Goal: Task Accomplishment & Management: Use online tool/utility

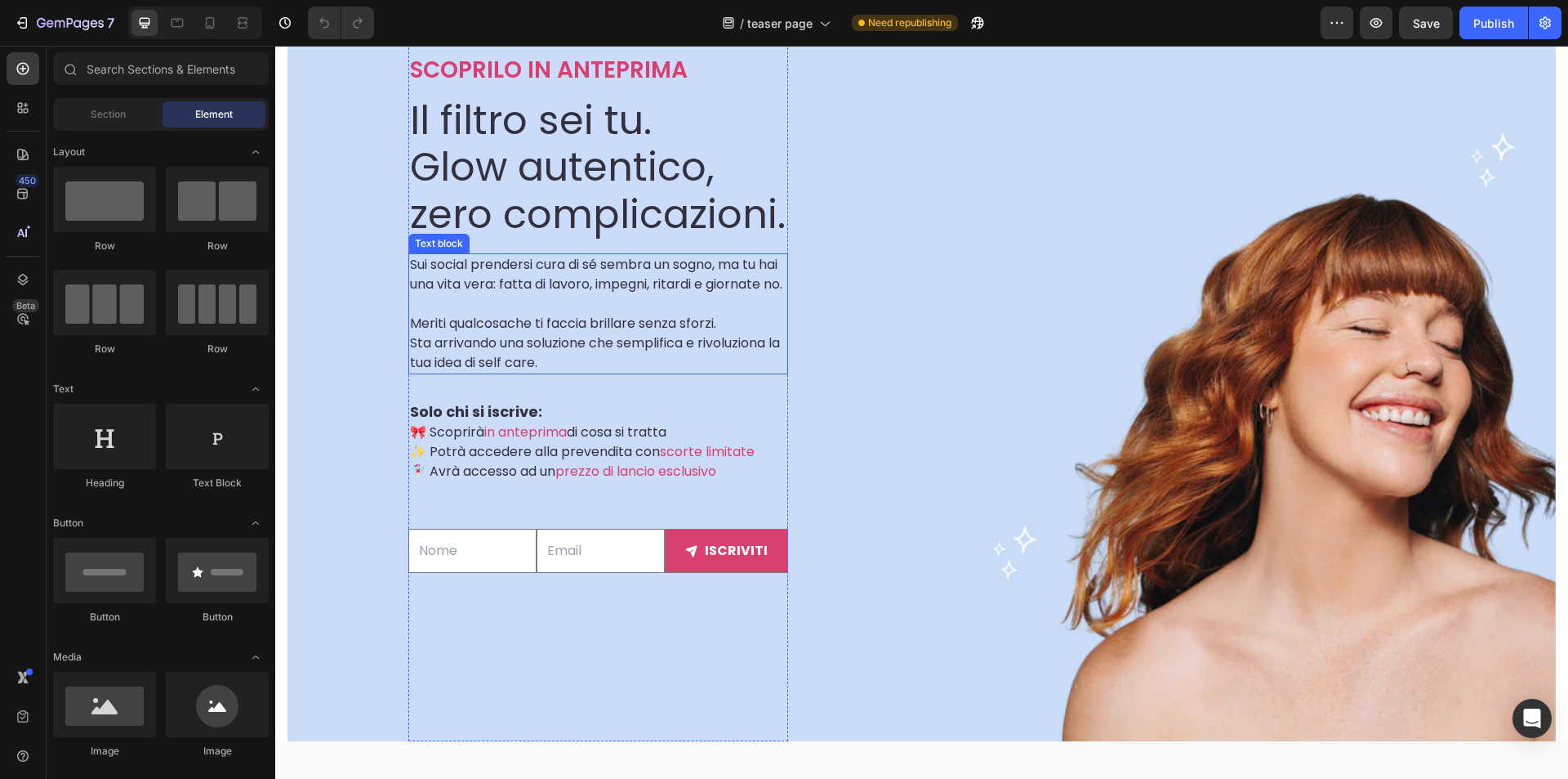
scroll to position [736, 0]
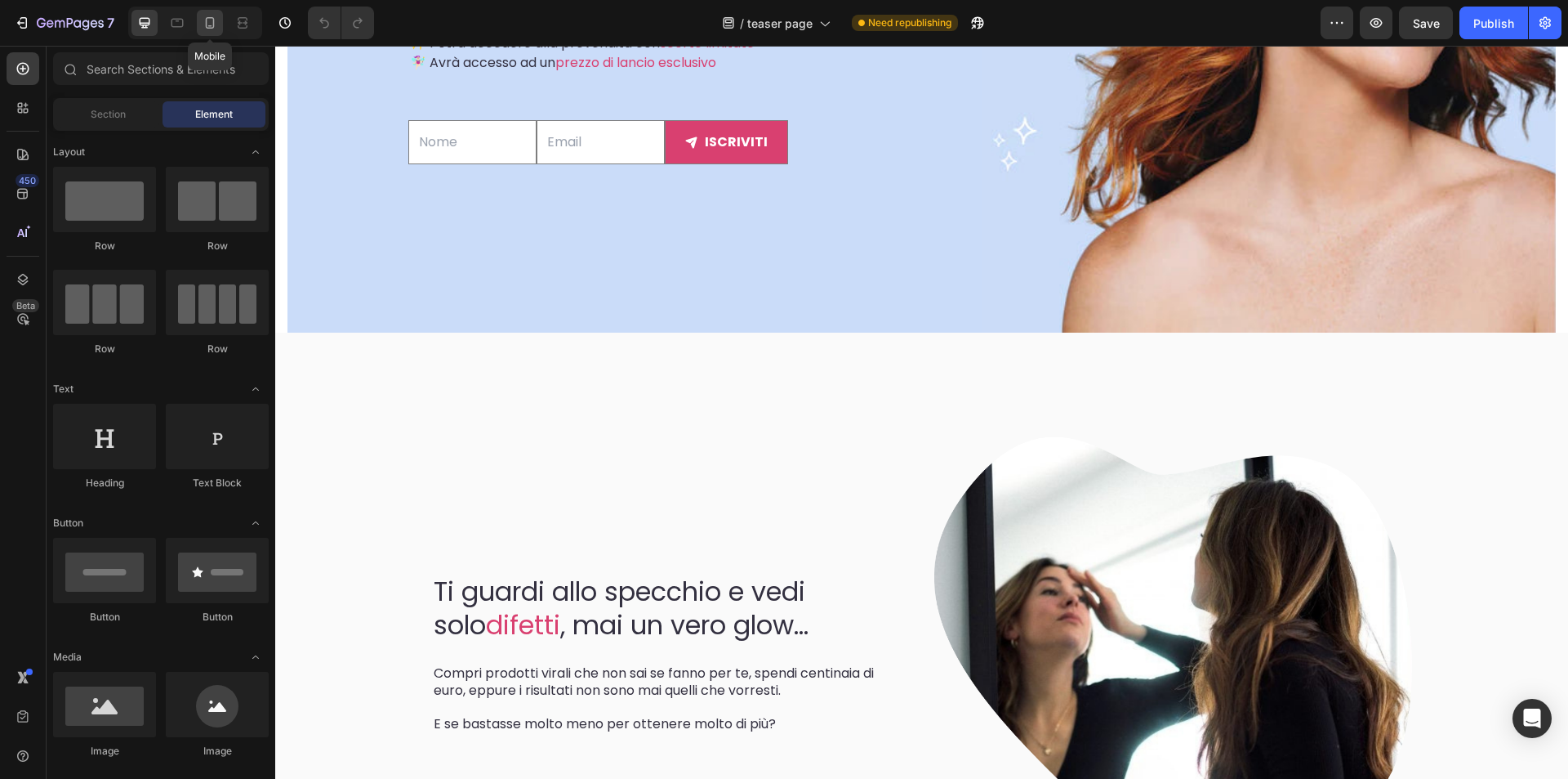
click at [212, 20] on icon at bounding box center [210, 23] width 16 height 16
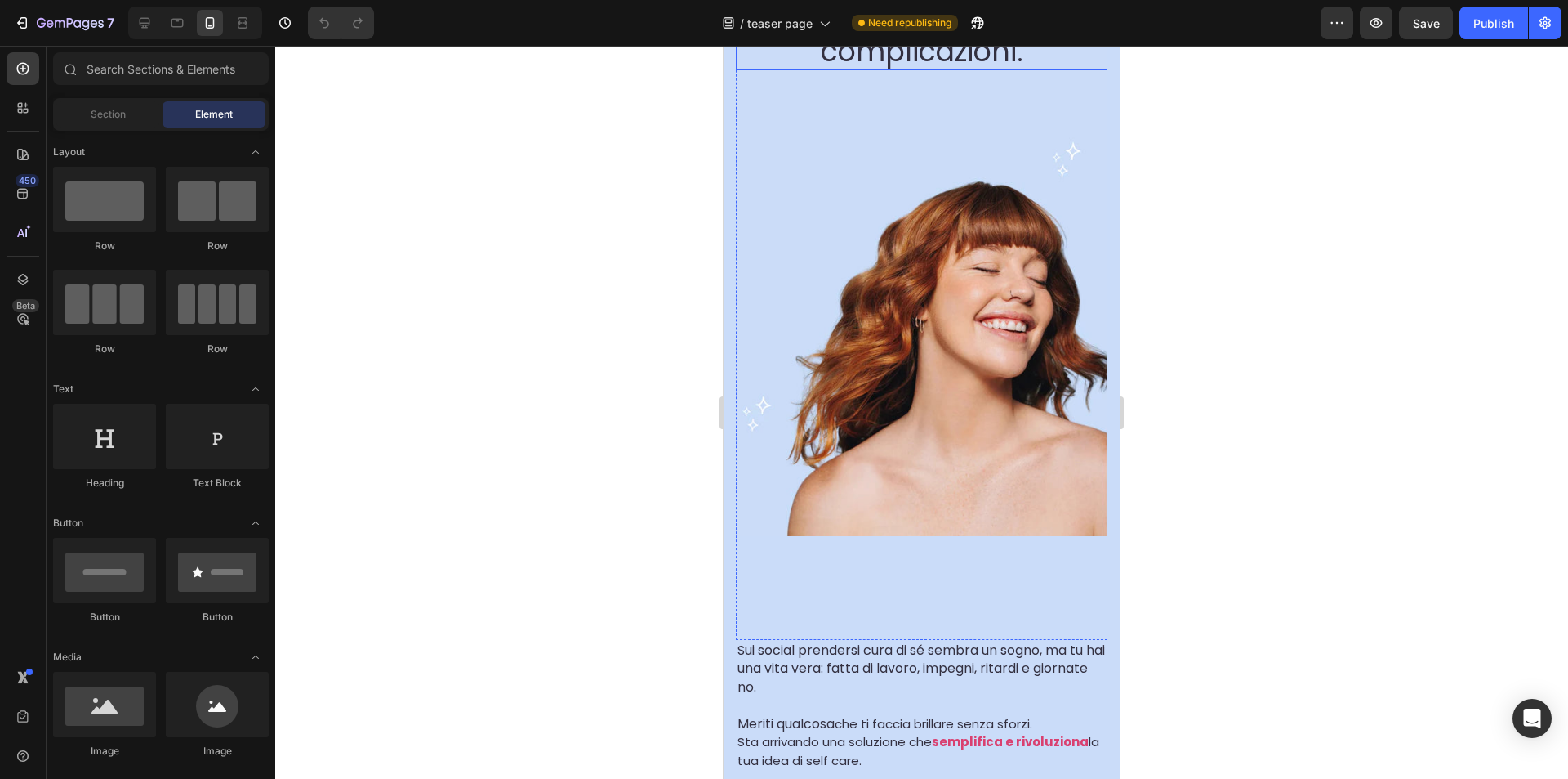
scroll to position [327, 0]
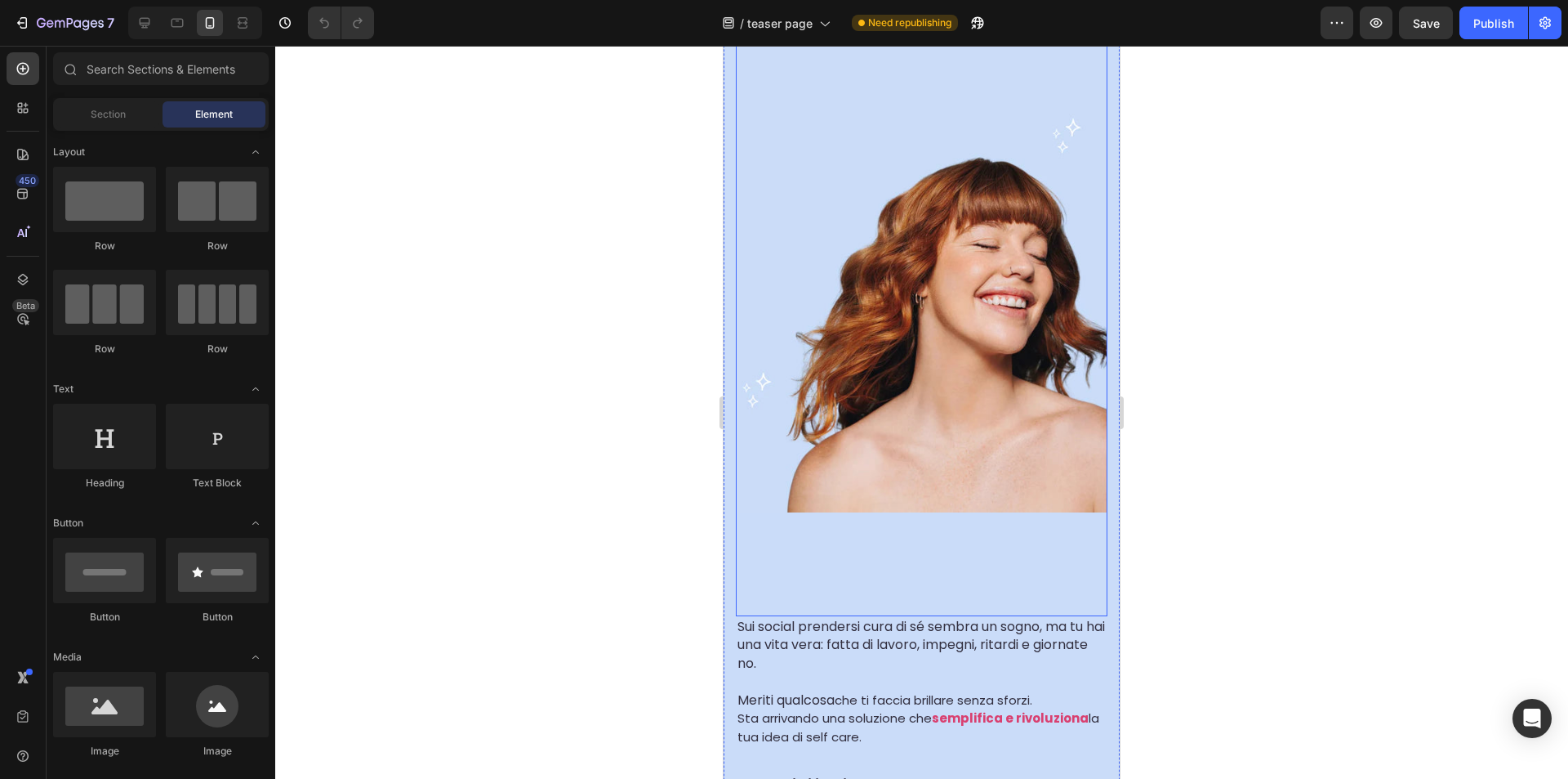
click at [896, 570] on div "Background Image" at bounding box center [921, 249] width 372 height 733
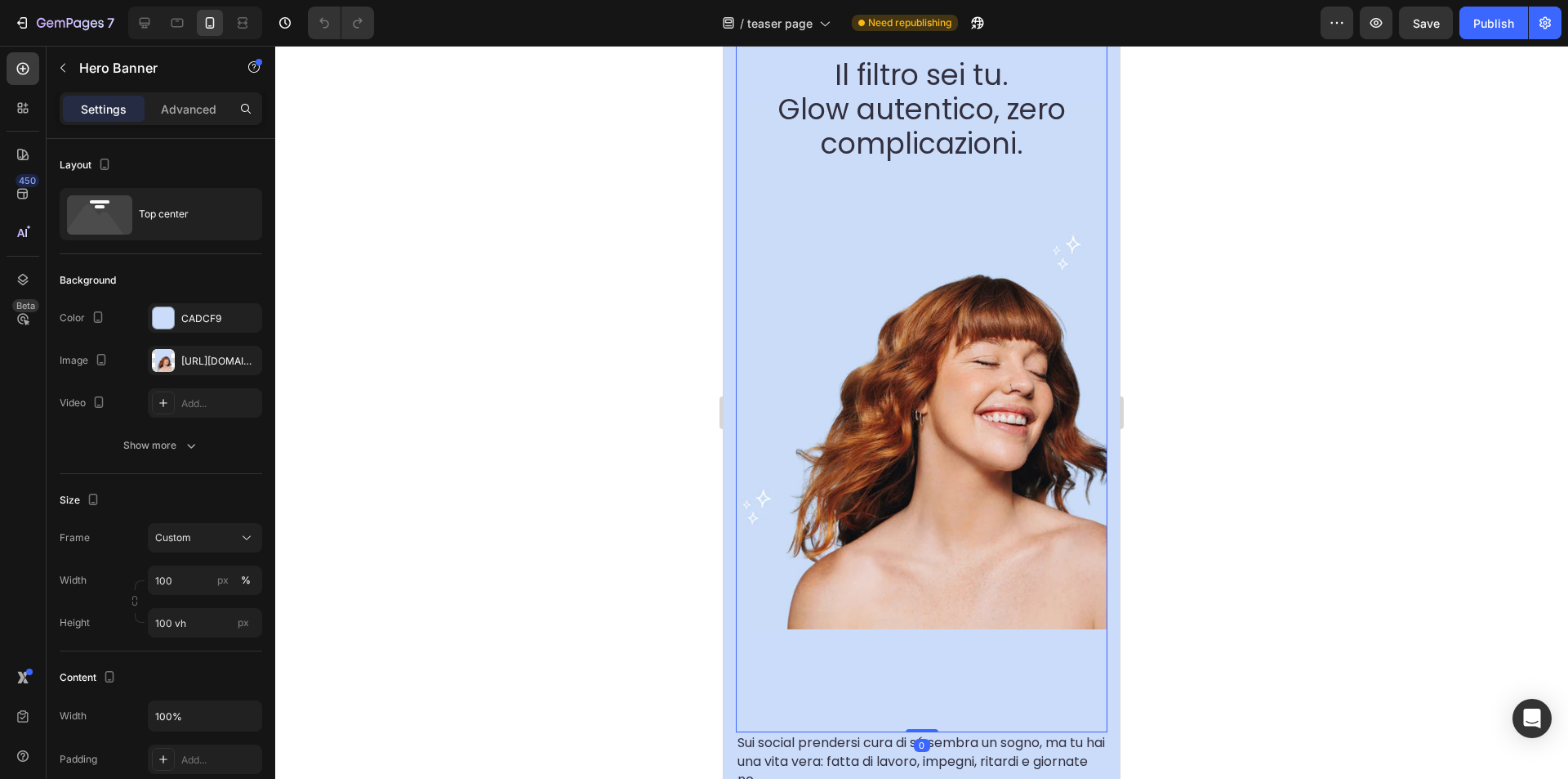
scroll to position [245, 0]
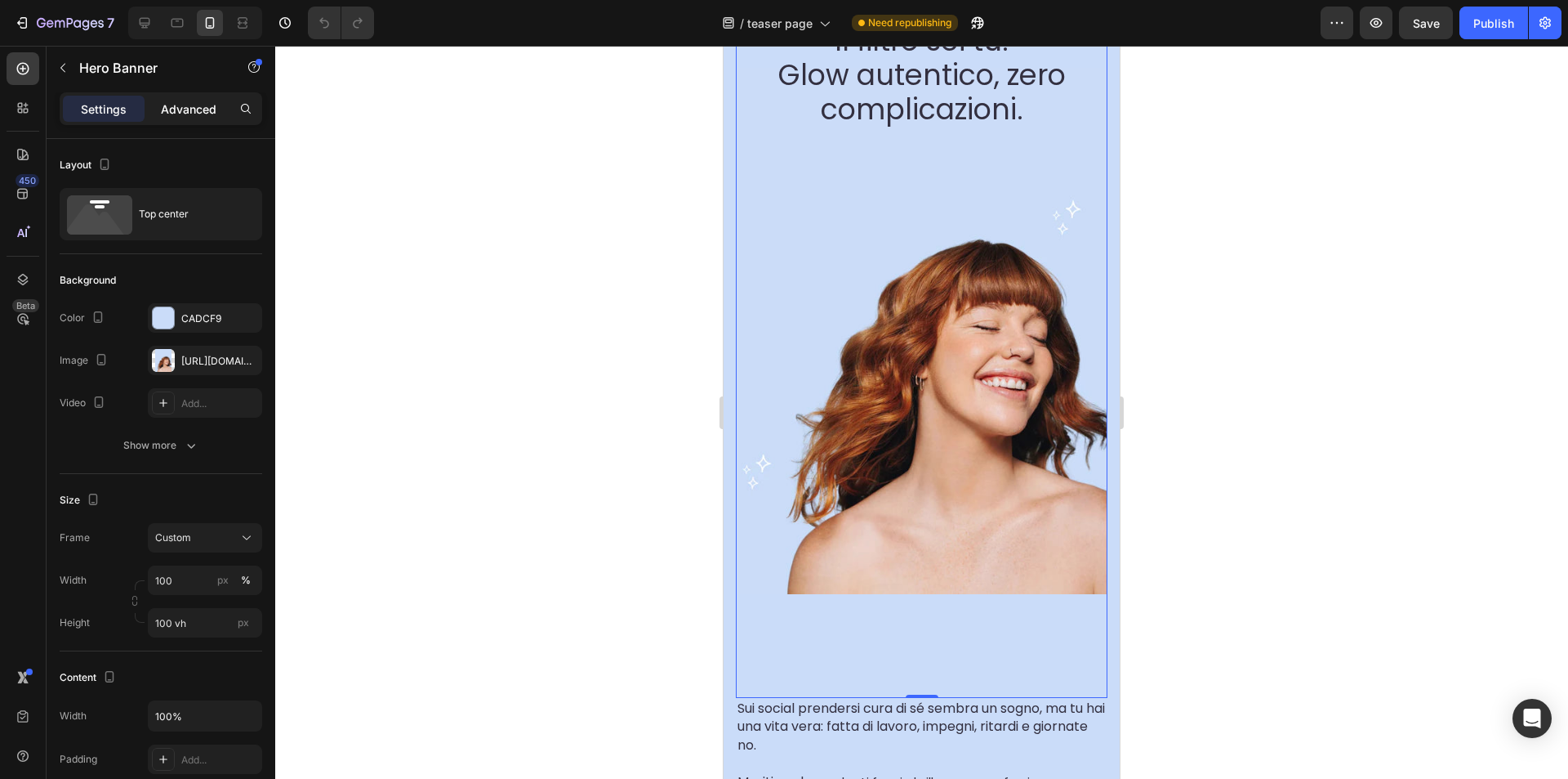
click at [199, 114] on p "Advanced" at bounding box center [189, 109] width 56 height 17
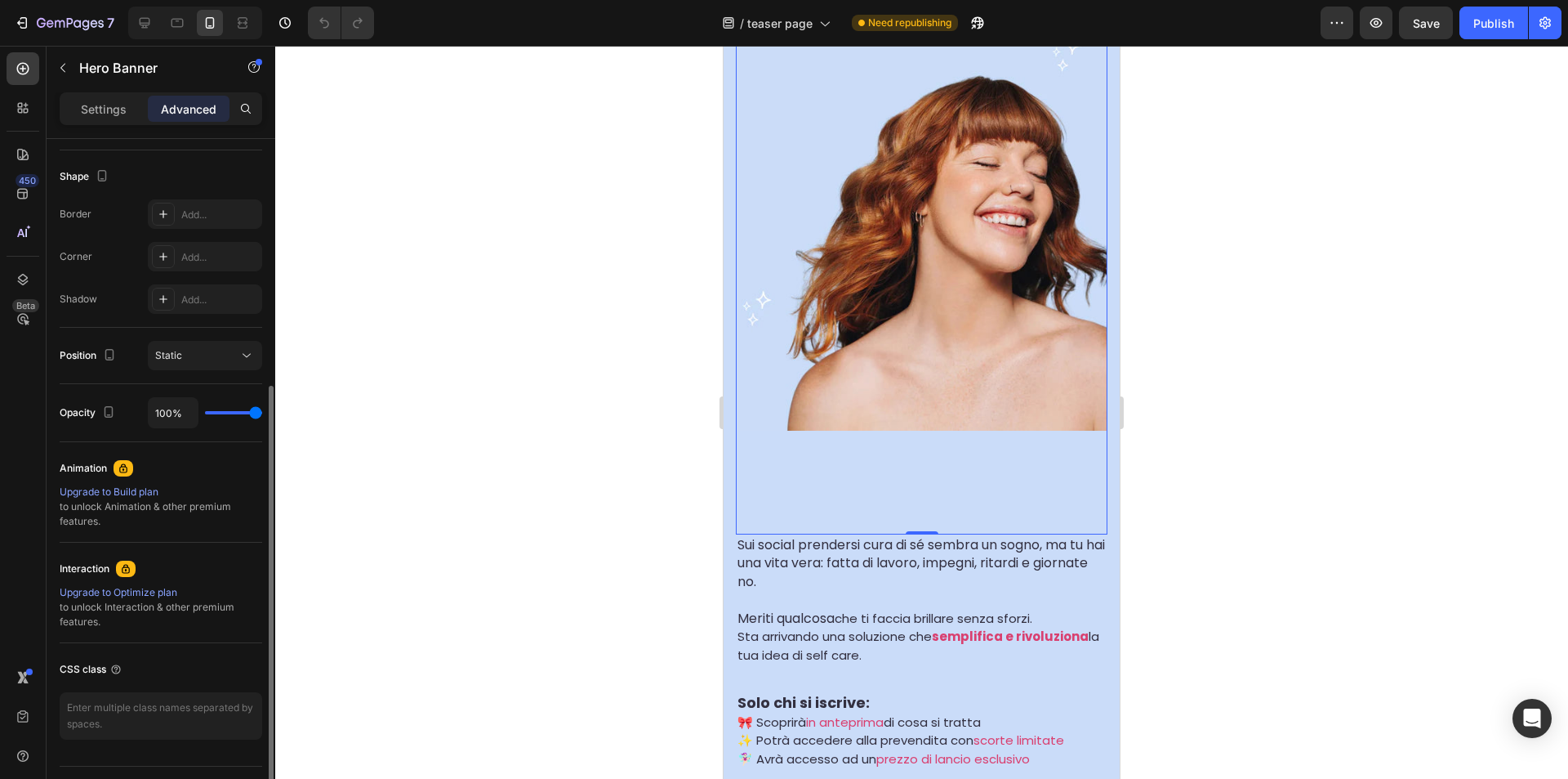
scroll to position [448, 0]
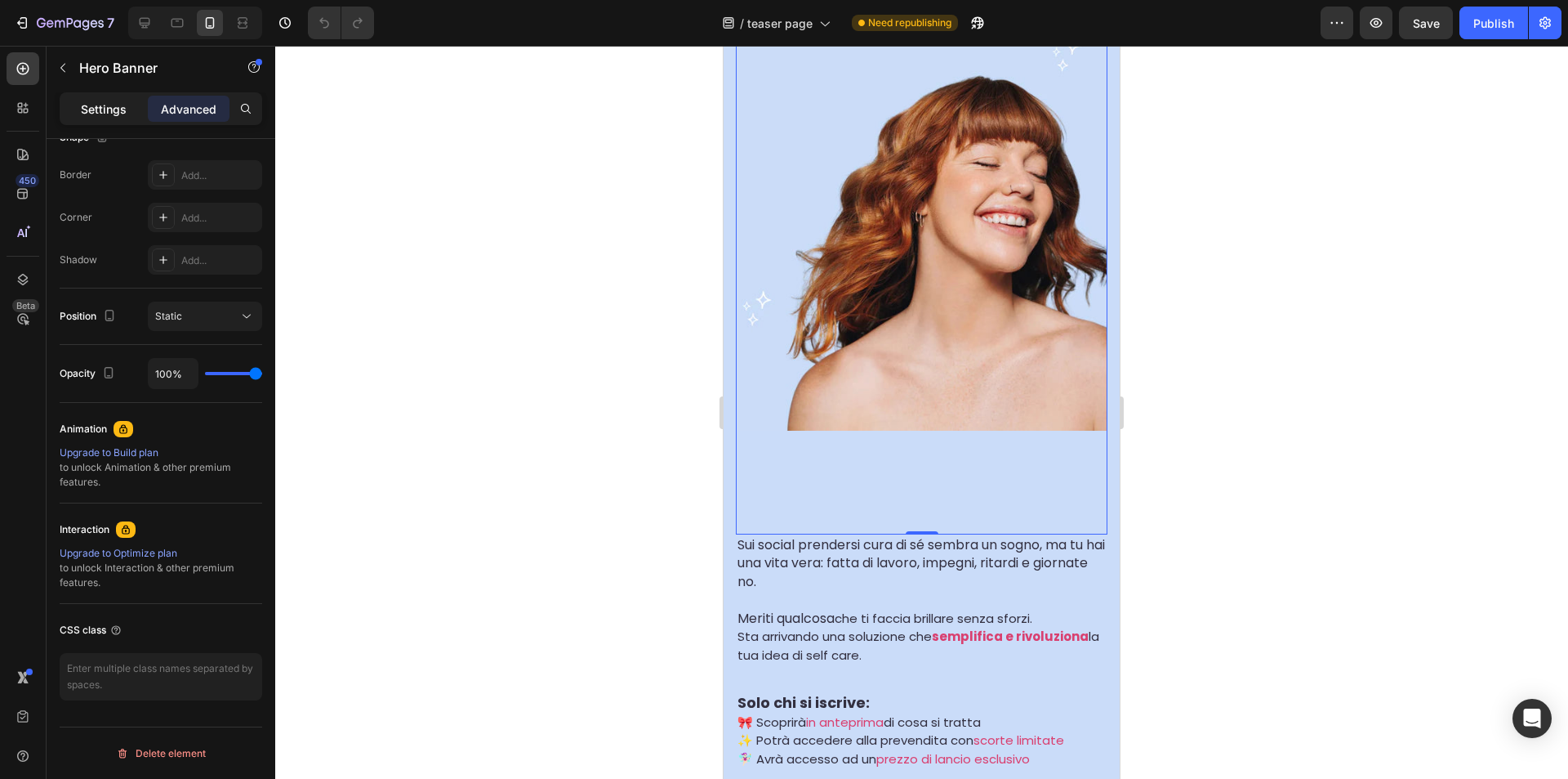
click at [112, 105] on p "Settings" at bounding box center [104, 109] width 46 height 17
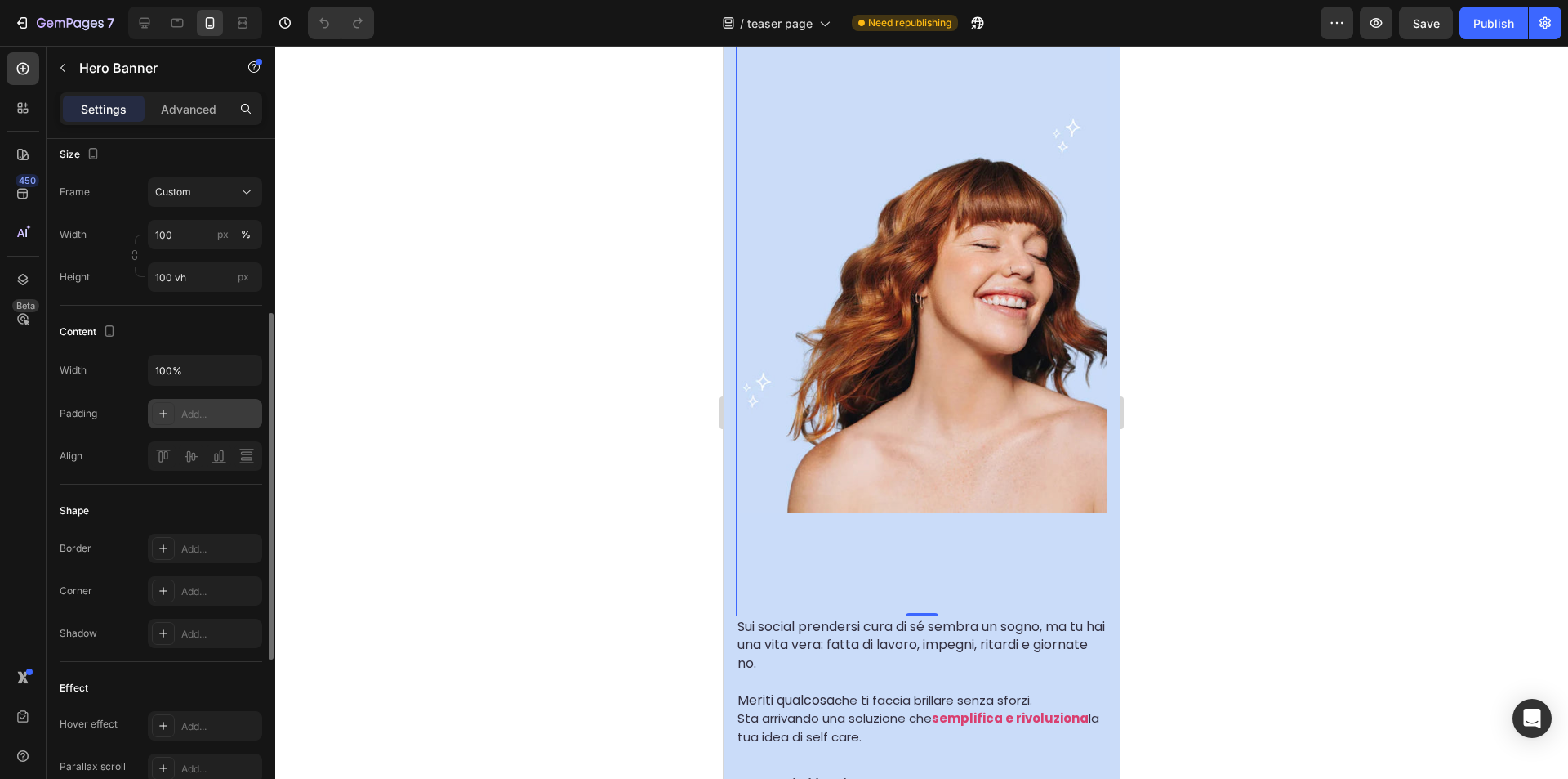
scroll to position [19, 0]
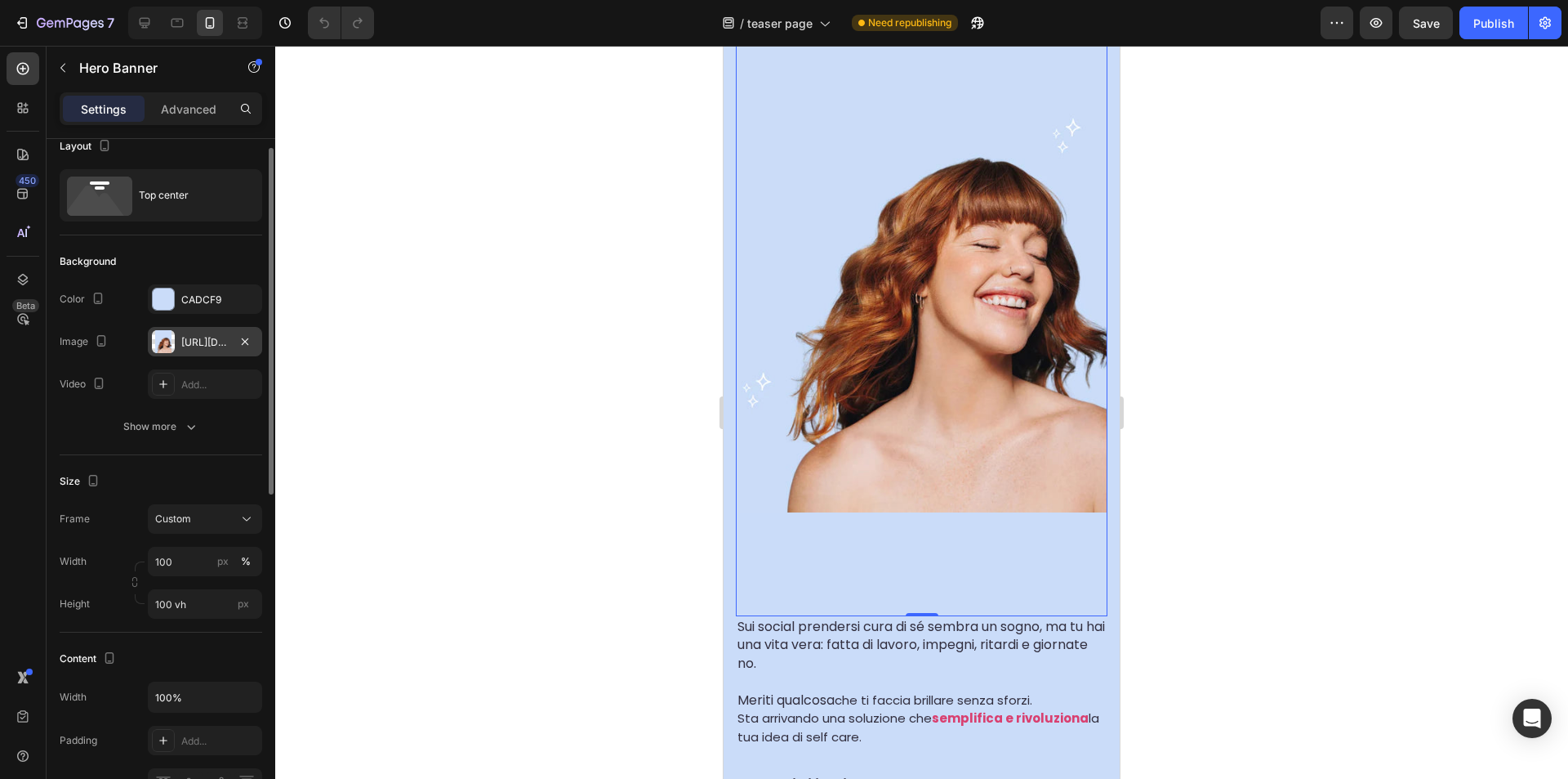
click at [200, 348] on div "[URL][DOMAIN_NAME]" at bounding box center [204, 342] width 47 height 15
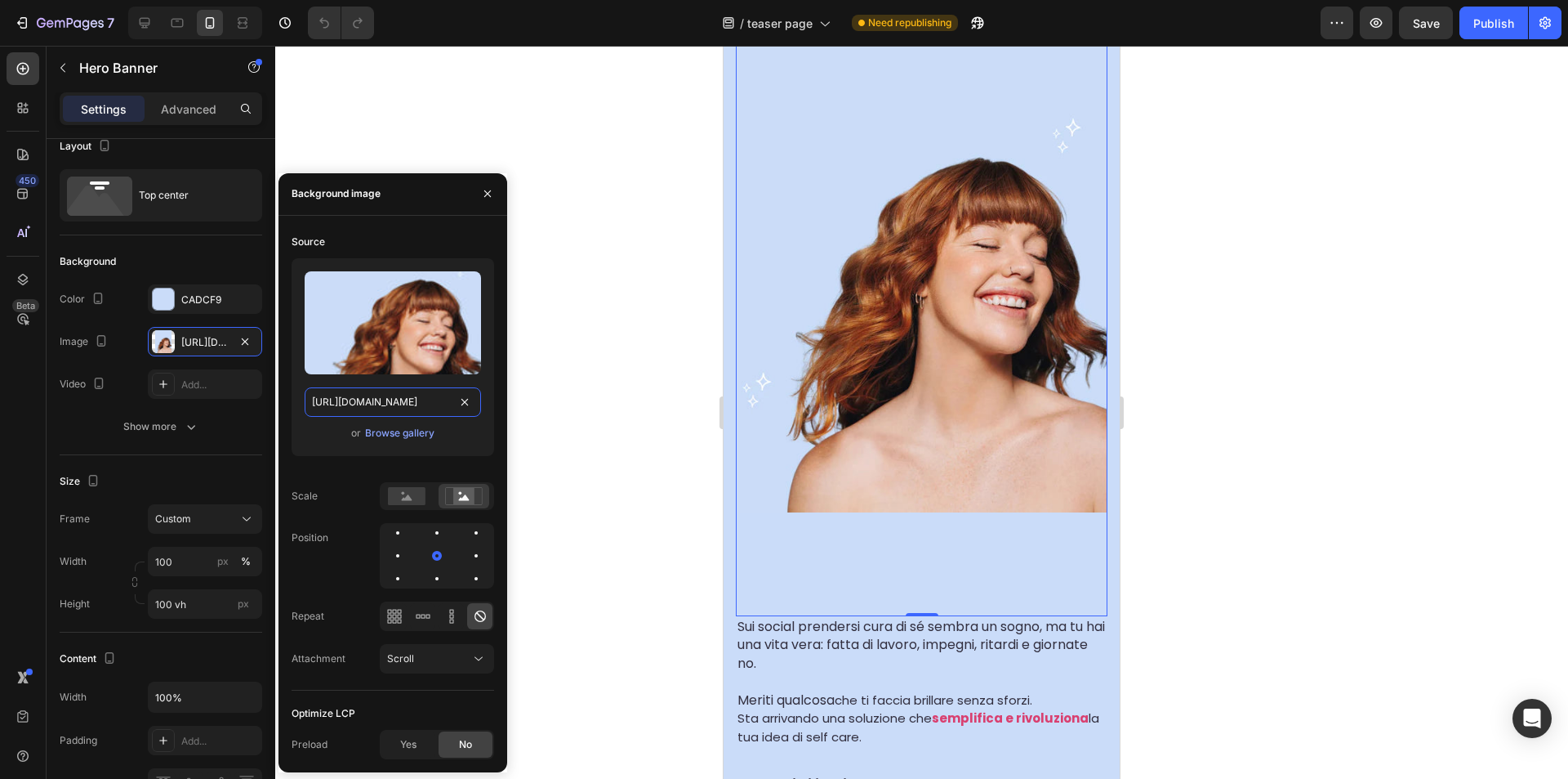
click at [369, 409] on input "[URL][DOMAIN_NAME]" at bounding box center [393, 401] width 177 height 29
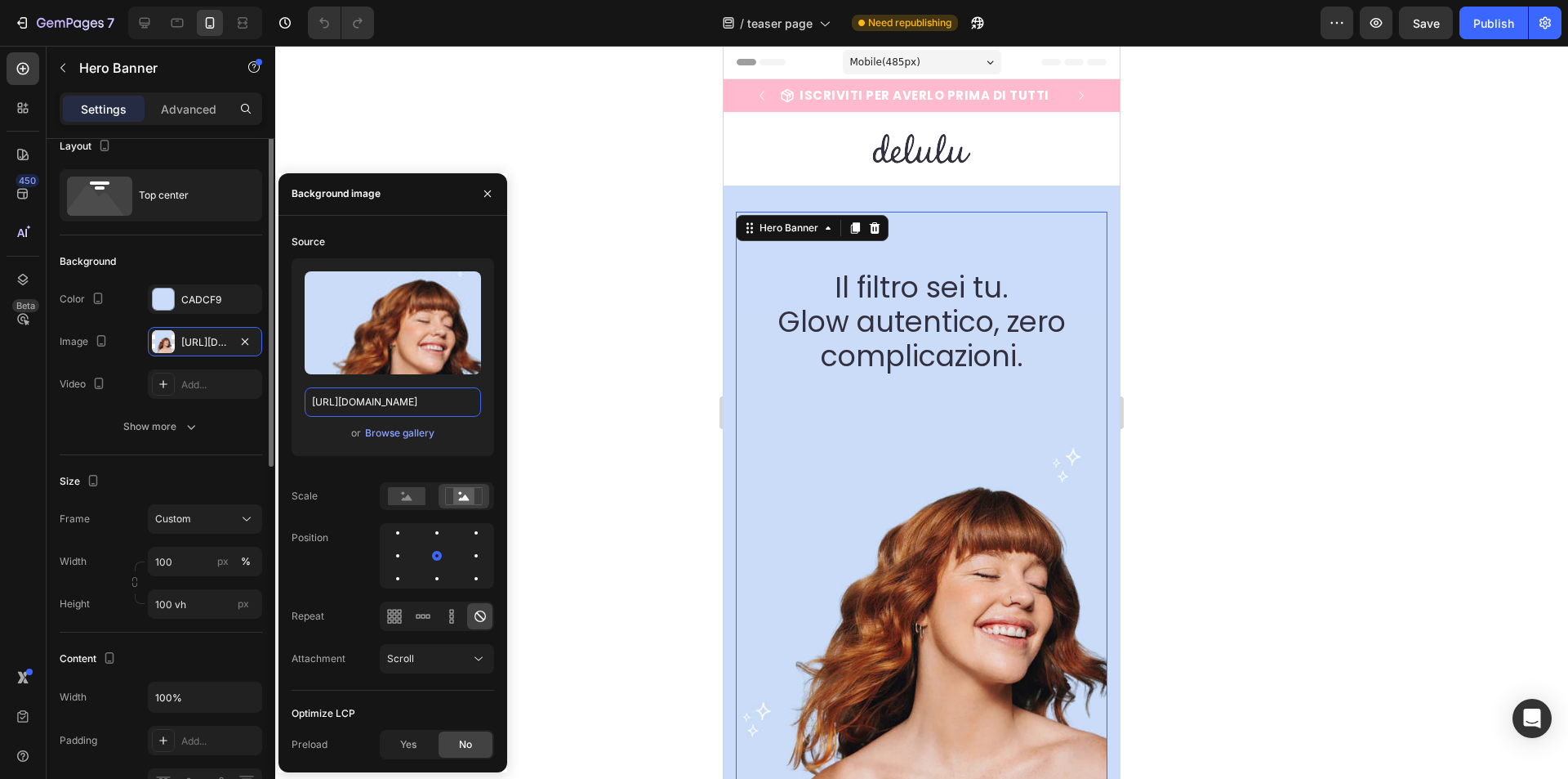
scroll to position [0, 0]
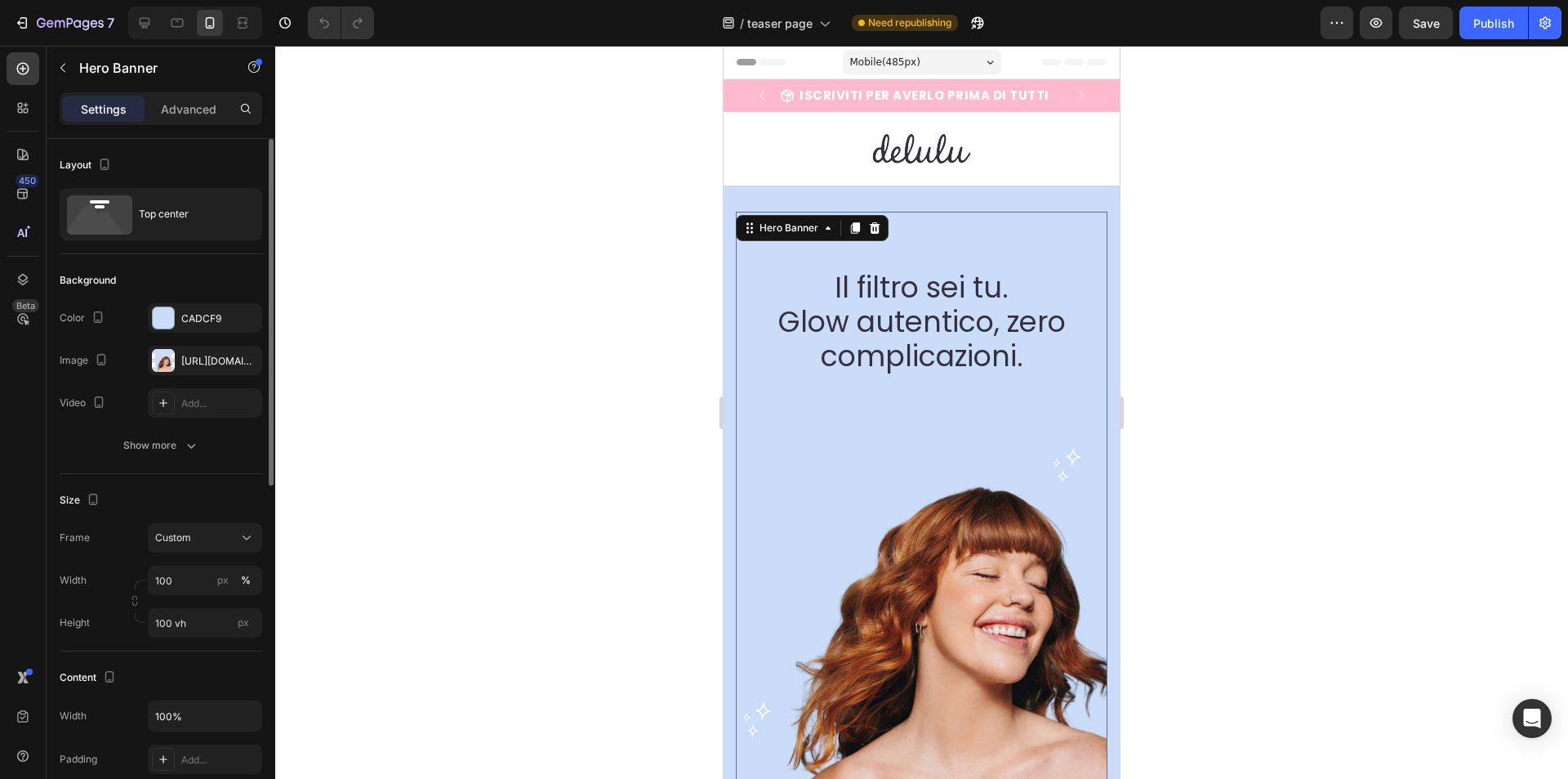
click at [184, 159] on div "Layout" at bounding box center [161, 165] width 203 height 26
click at [152, 217] on div "Top center" at bounding box center [189, 214] width 100 height 38
click at [118, 446] on button "Show more" at bounding box center [161, 445] width 203 height 29
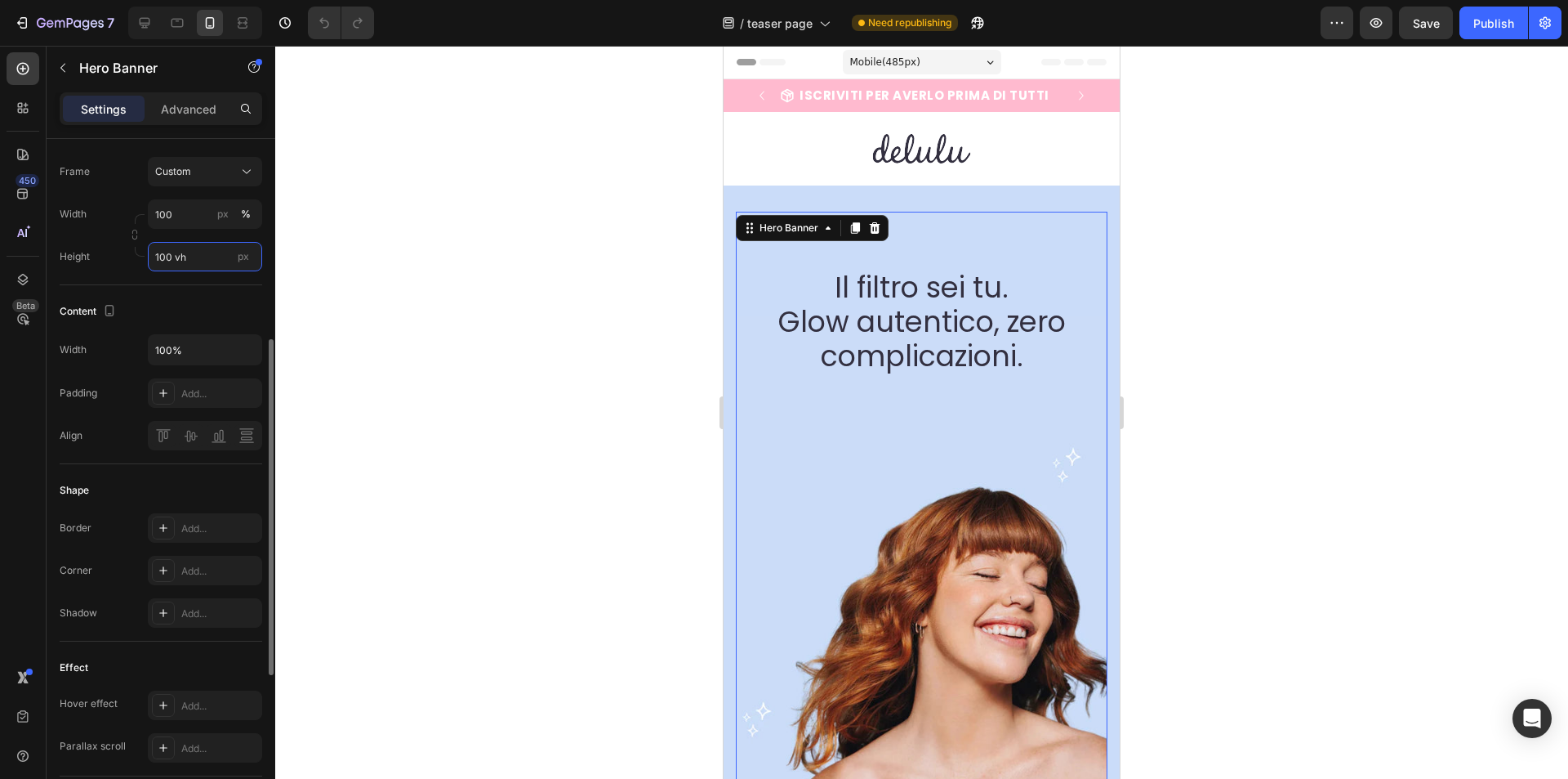
click at [203, 264] on input "100 vh" at bounding box center [205, 256] width 114 height 29
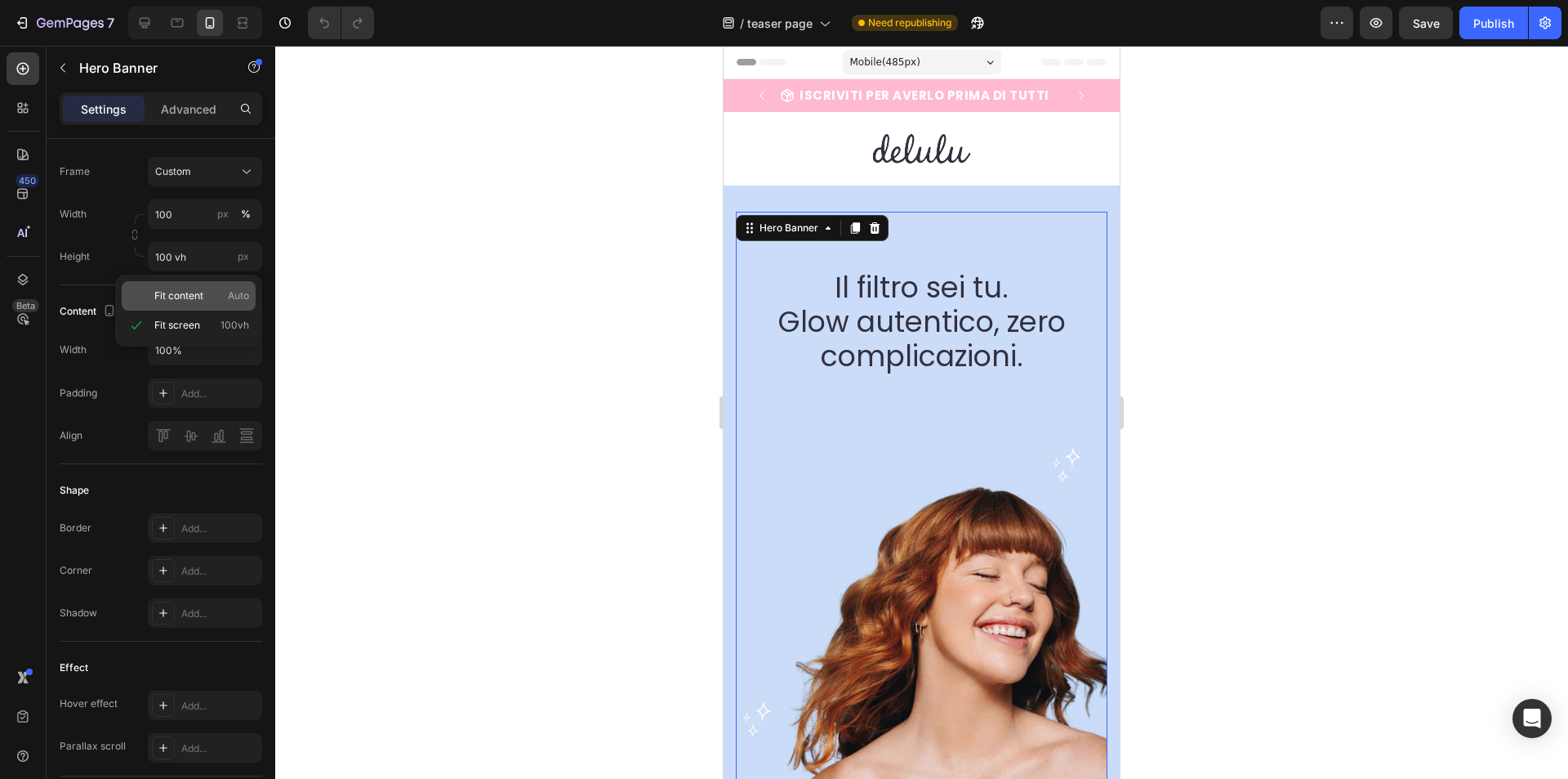
click at [234, 304] on div "Fit content Auto" at bounding box center [189, 295] width 134 height 29
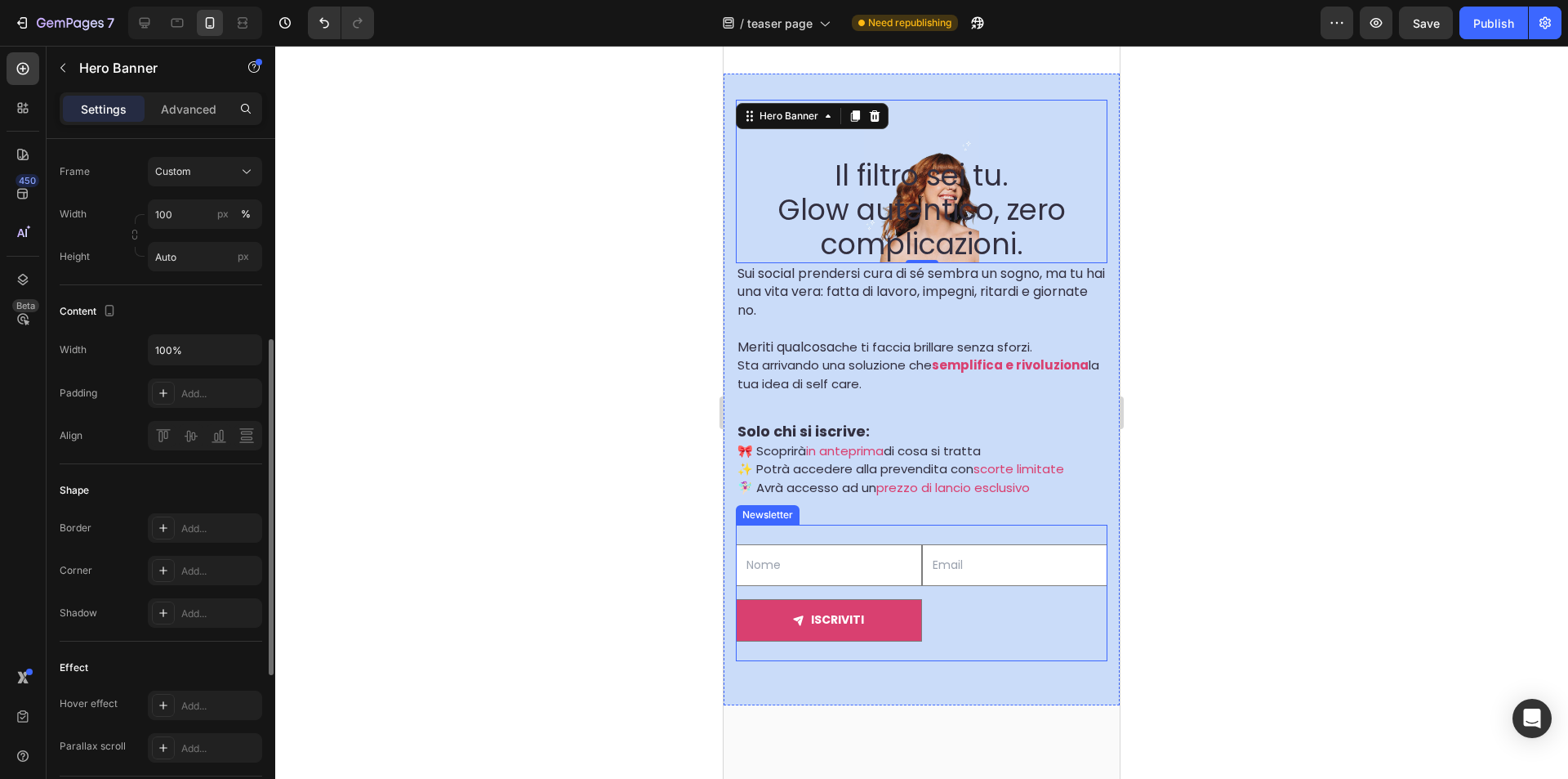
scroll to position [0, 0]
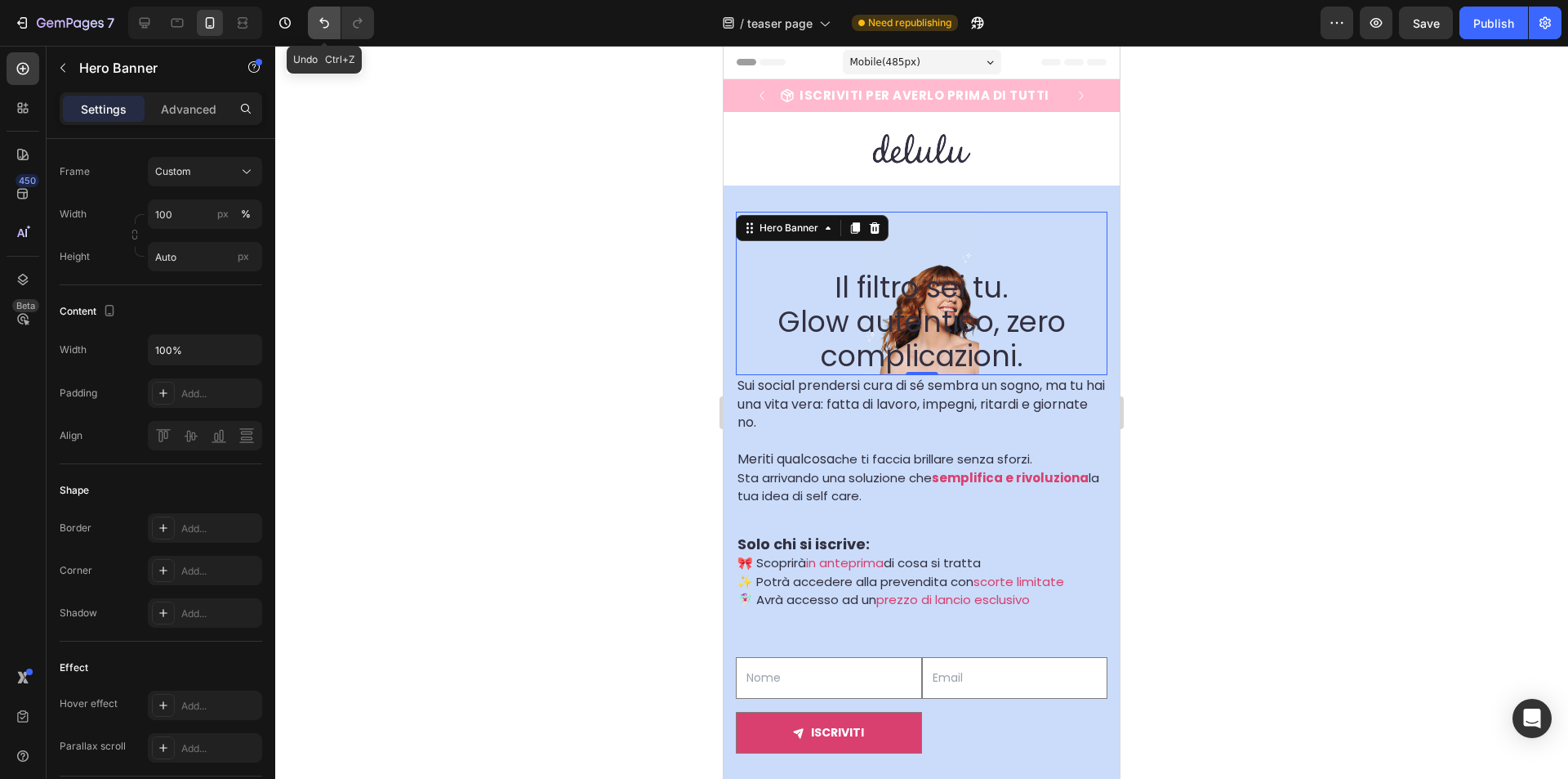
click at [323, 22] on icon "Undo/Redo" at bounding box center [325, 23] width 10 height 11
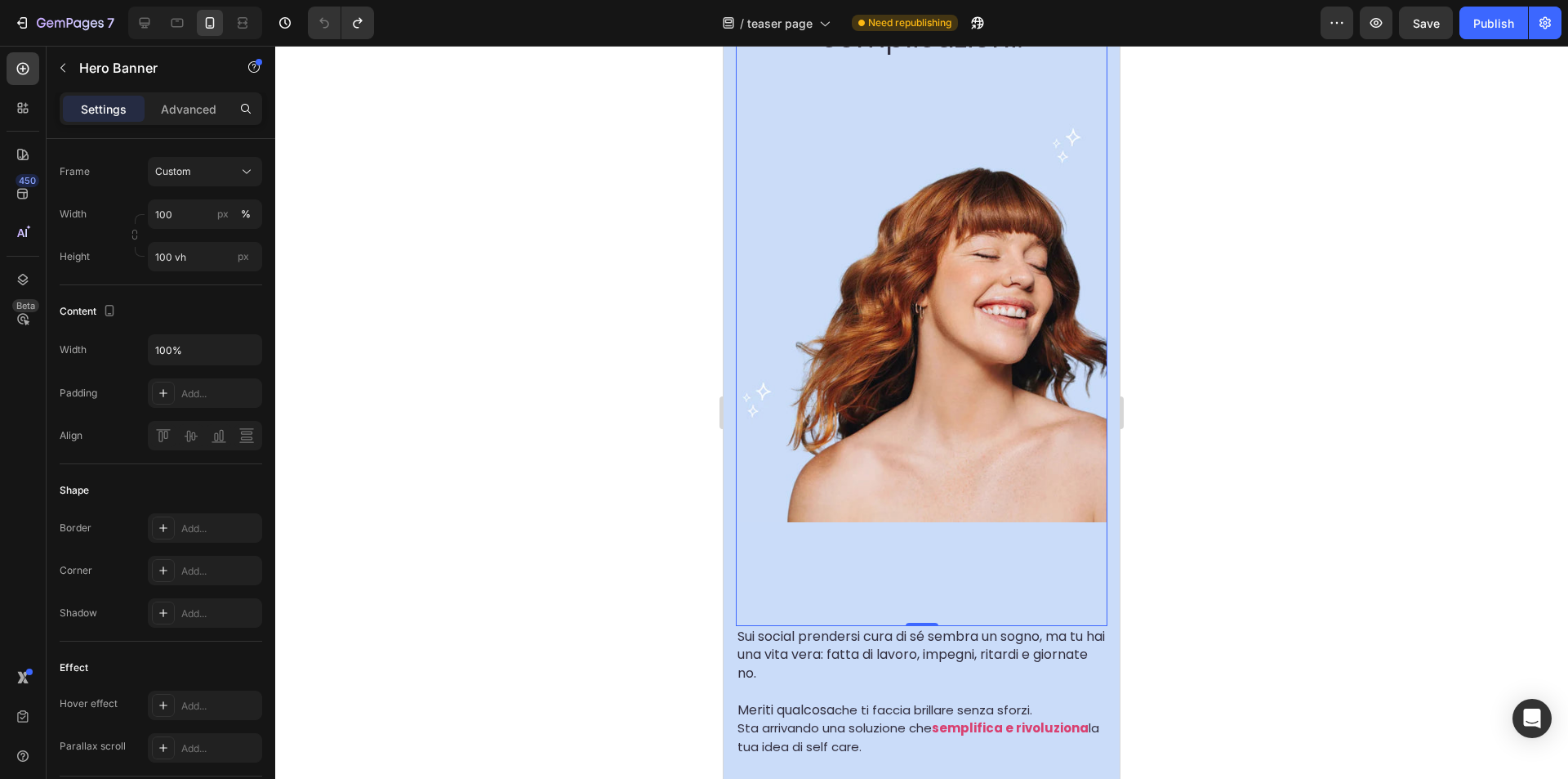
scroll to position [327, 0]
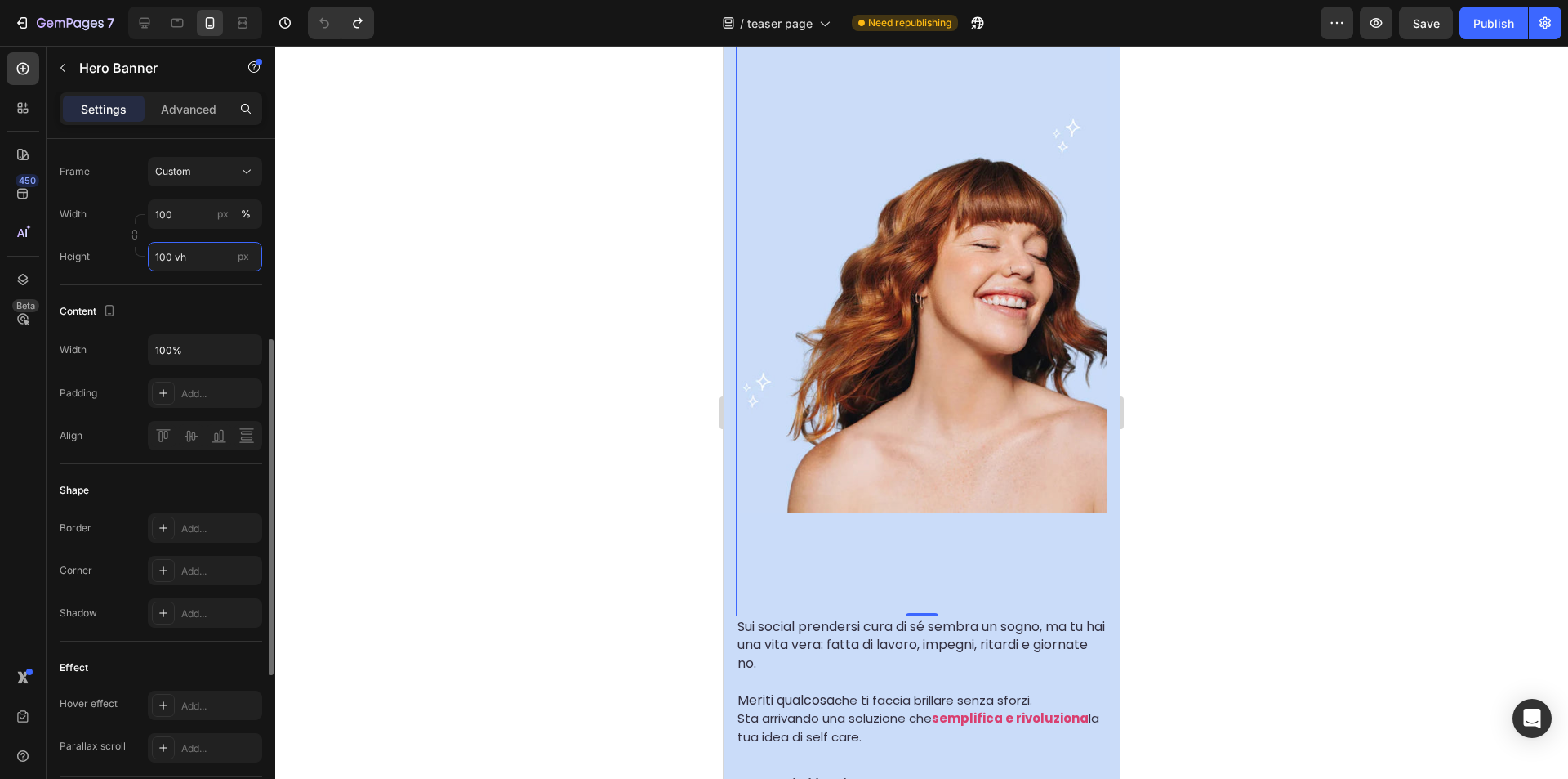
click at [190, 246] on input "100 vh" at bounding box center [205, 256] width 114 height 29
click at [194, 256] on input "100 vh" at bounding box center [205, 256] width 114 height 29
drag, startPoint x: 172, startPoint y: 262, endPoint x: 152, endPoint y: 262, distance: 20.0
click at [152, 262] on input "100 vh" at bounding box center [205, 256] width 114 height 29
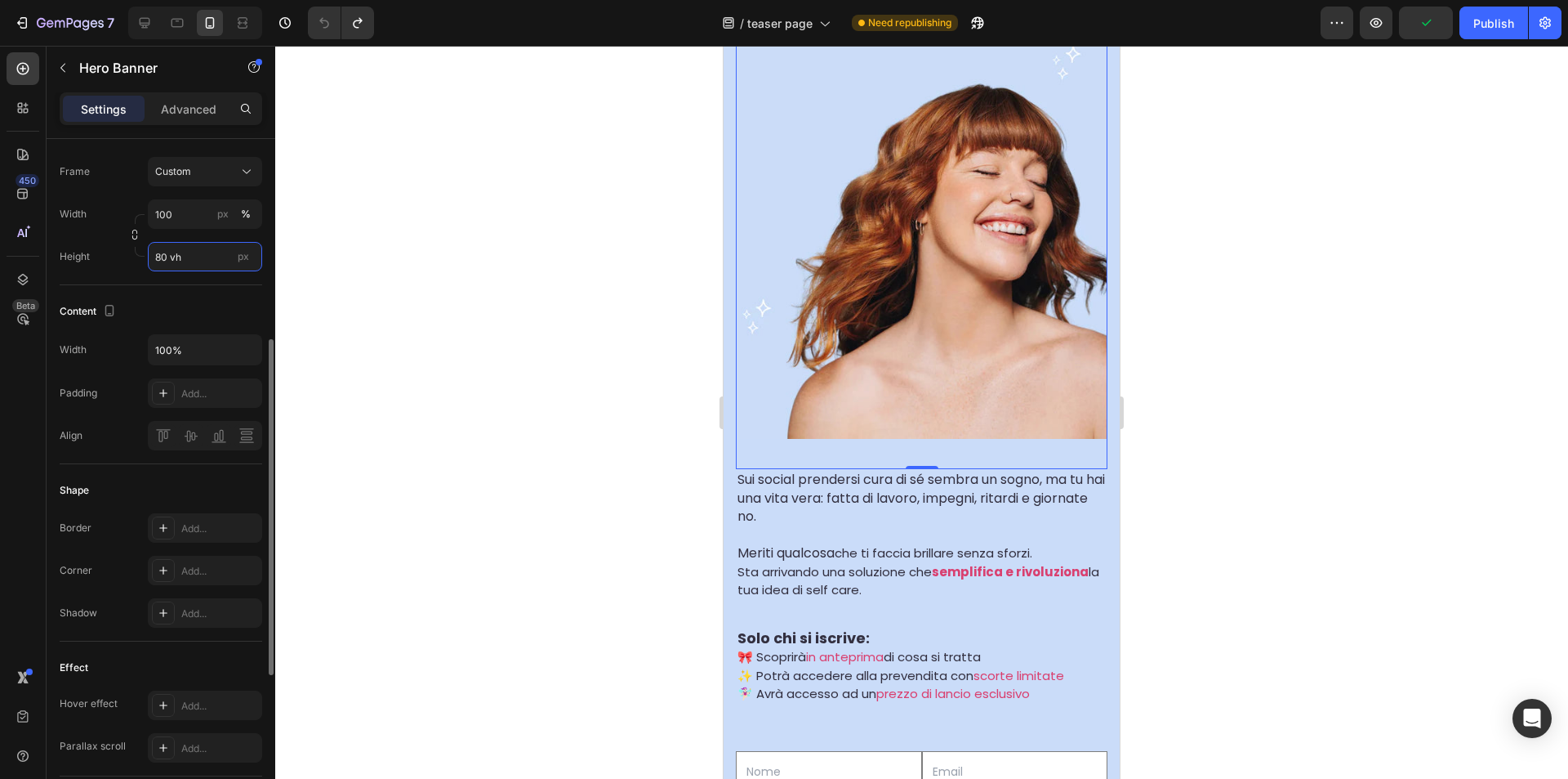
drag, startPoint x: 168, startPoint y: 252, endPoint x: 147, endPoint y: 254, distance: 21.1
click at [147, 254] on div "Height 80 vh px" at bounding box center [161, 256] width 203 height 29
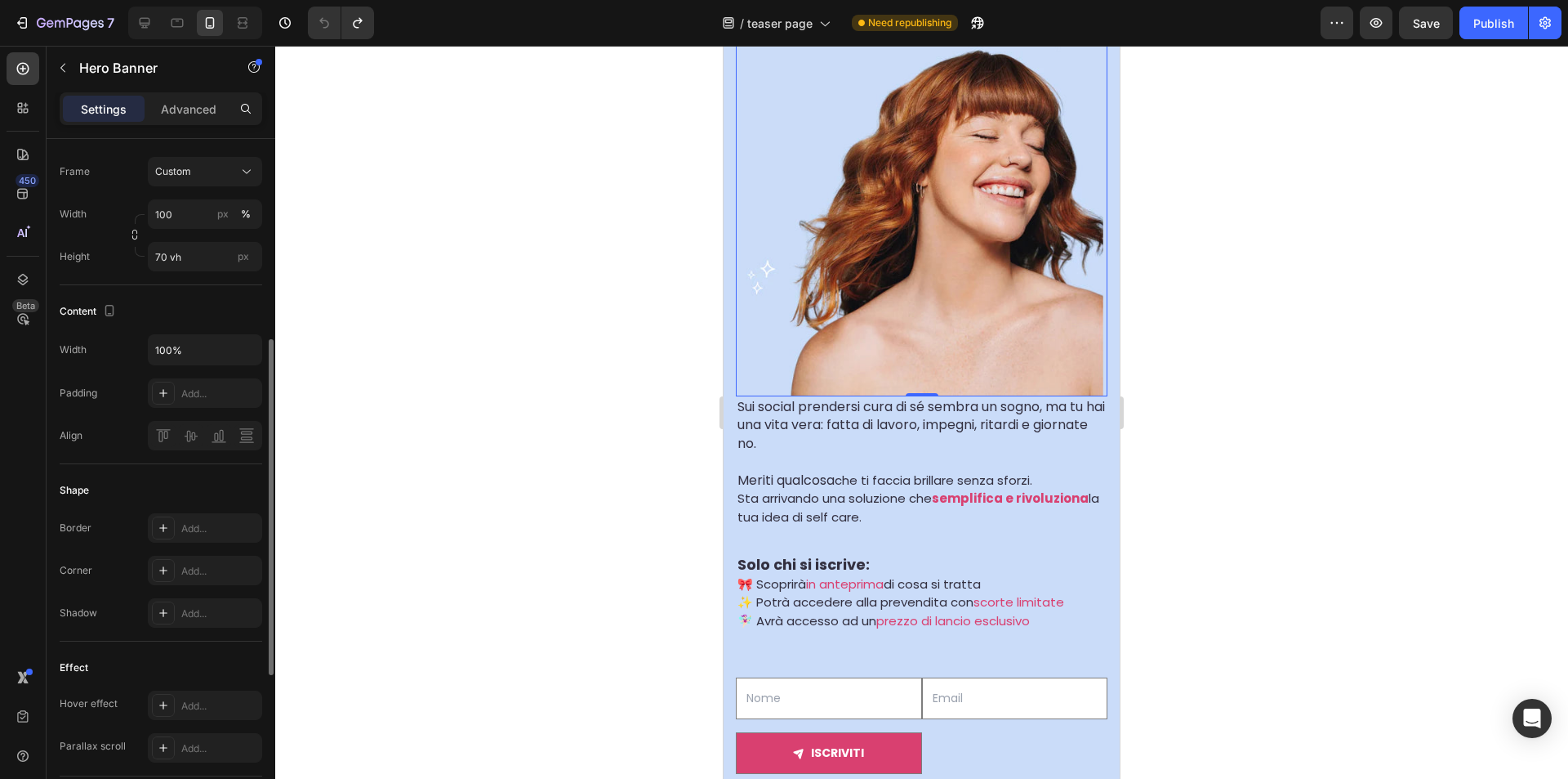
click at [139, 271] on div "Size Frame Custom Width 100 px % Height 70 vh px" at bounding box center [161, 196] width 203 height 177
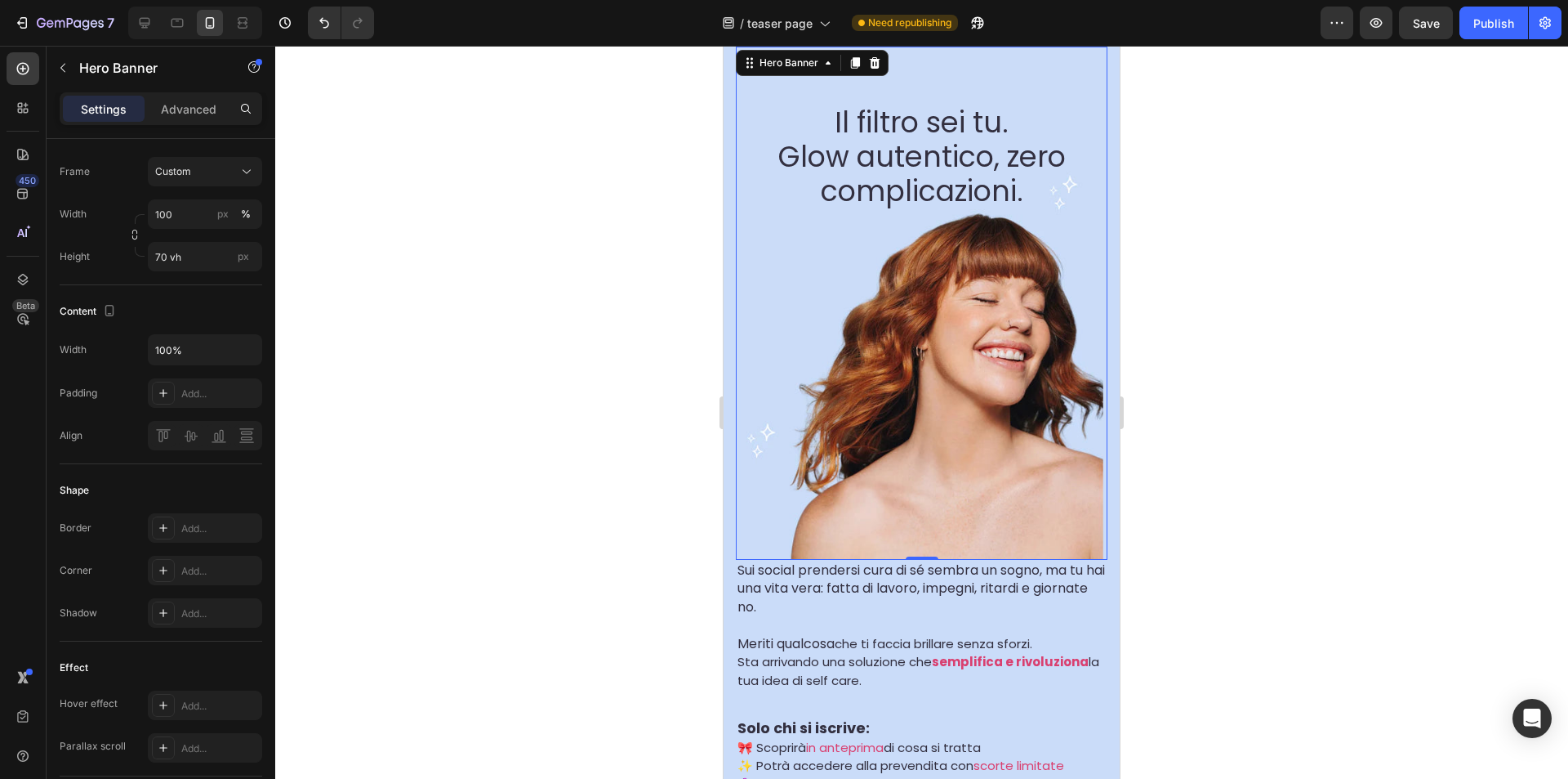
scroll to position [245, 0]
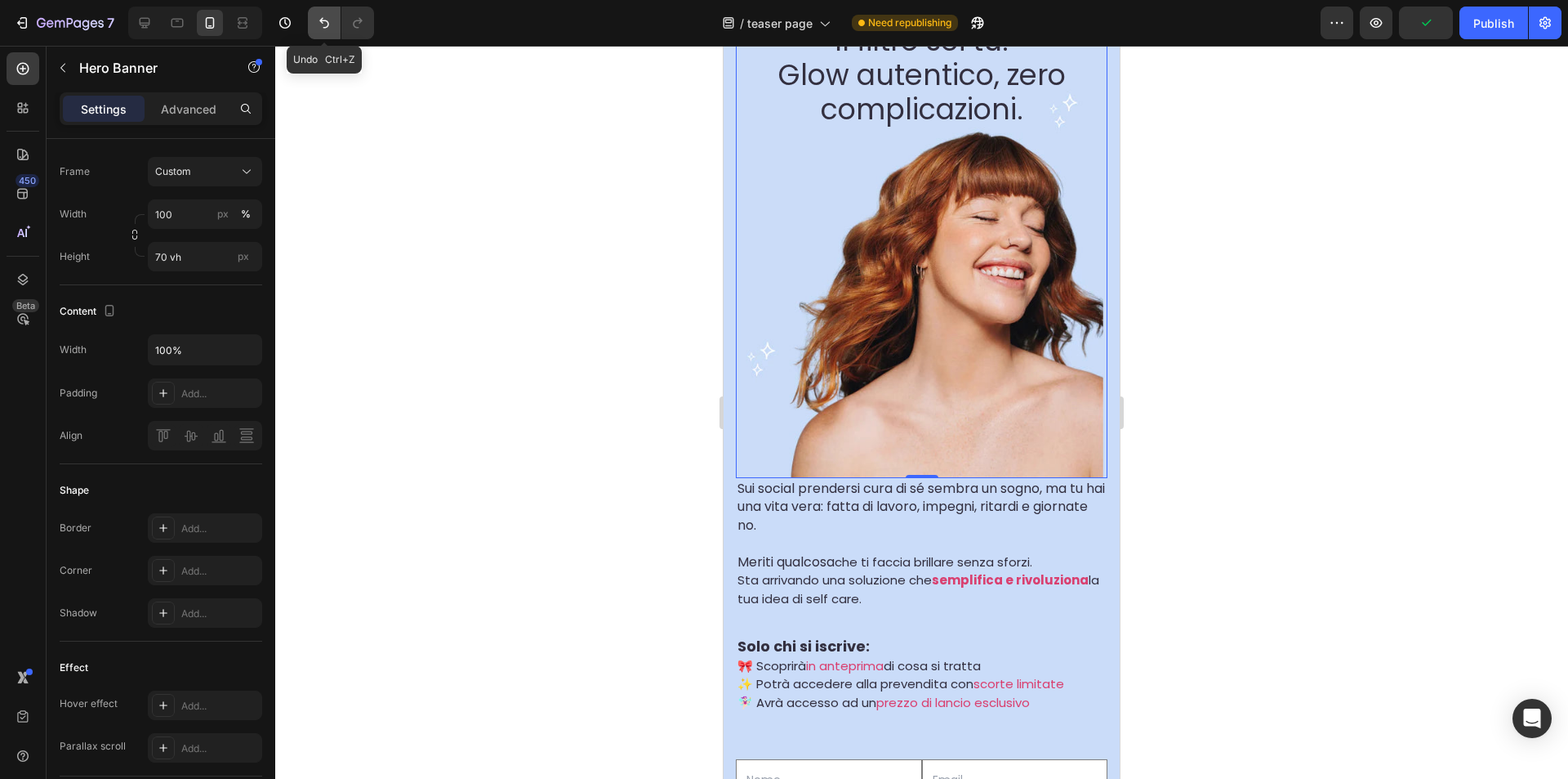
click at [312, 21] on button "Undo/Redo" at bounding box center [324, 23] width 33 height 33
type input "100 vh"
